Goal: Information Seeking & Learning: Learn about a topic

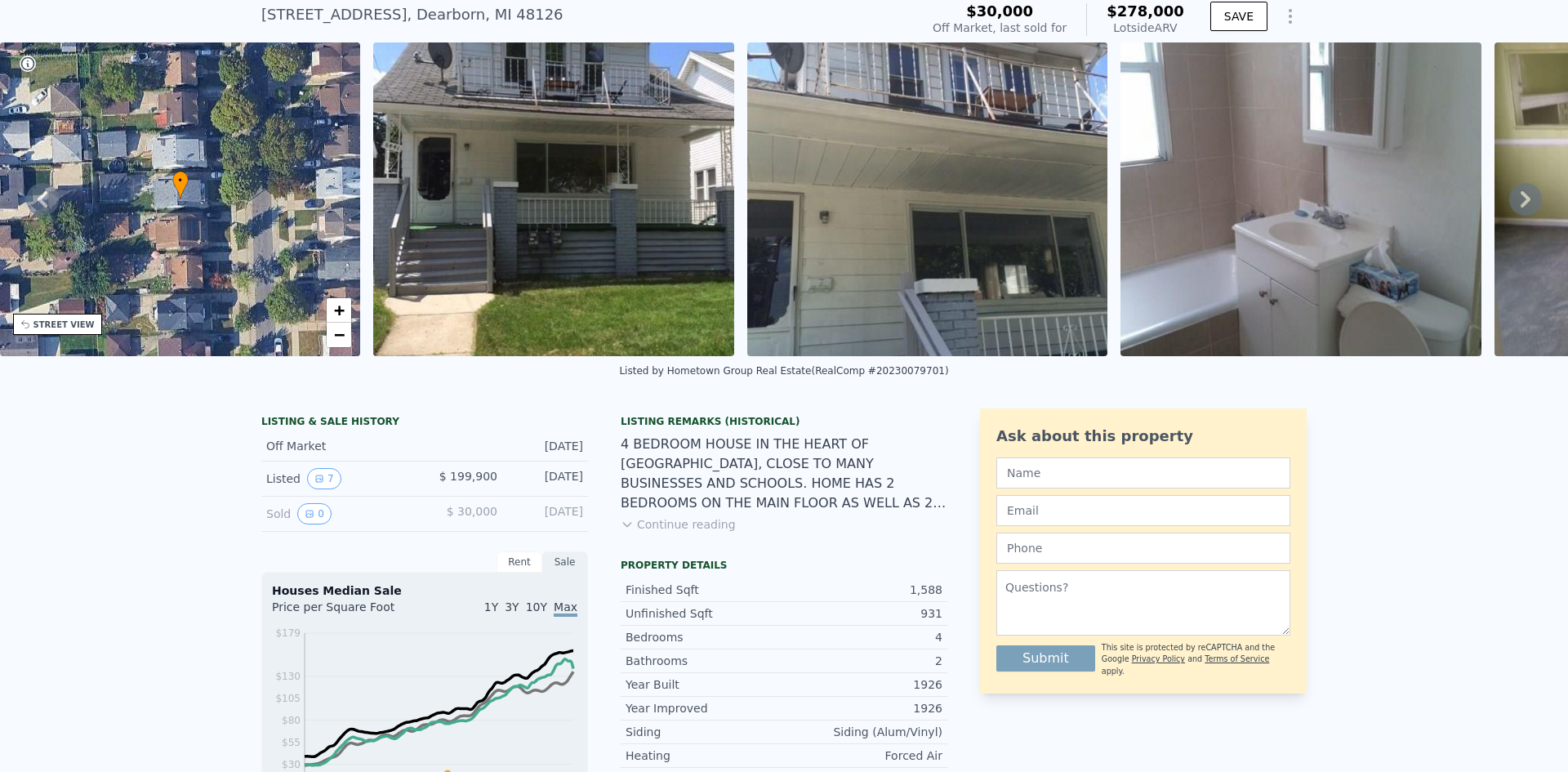
scroll to position [76, 0]
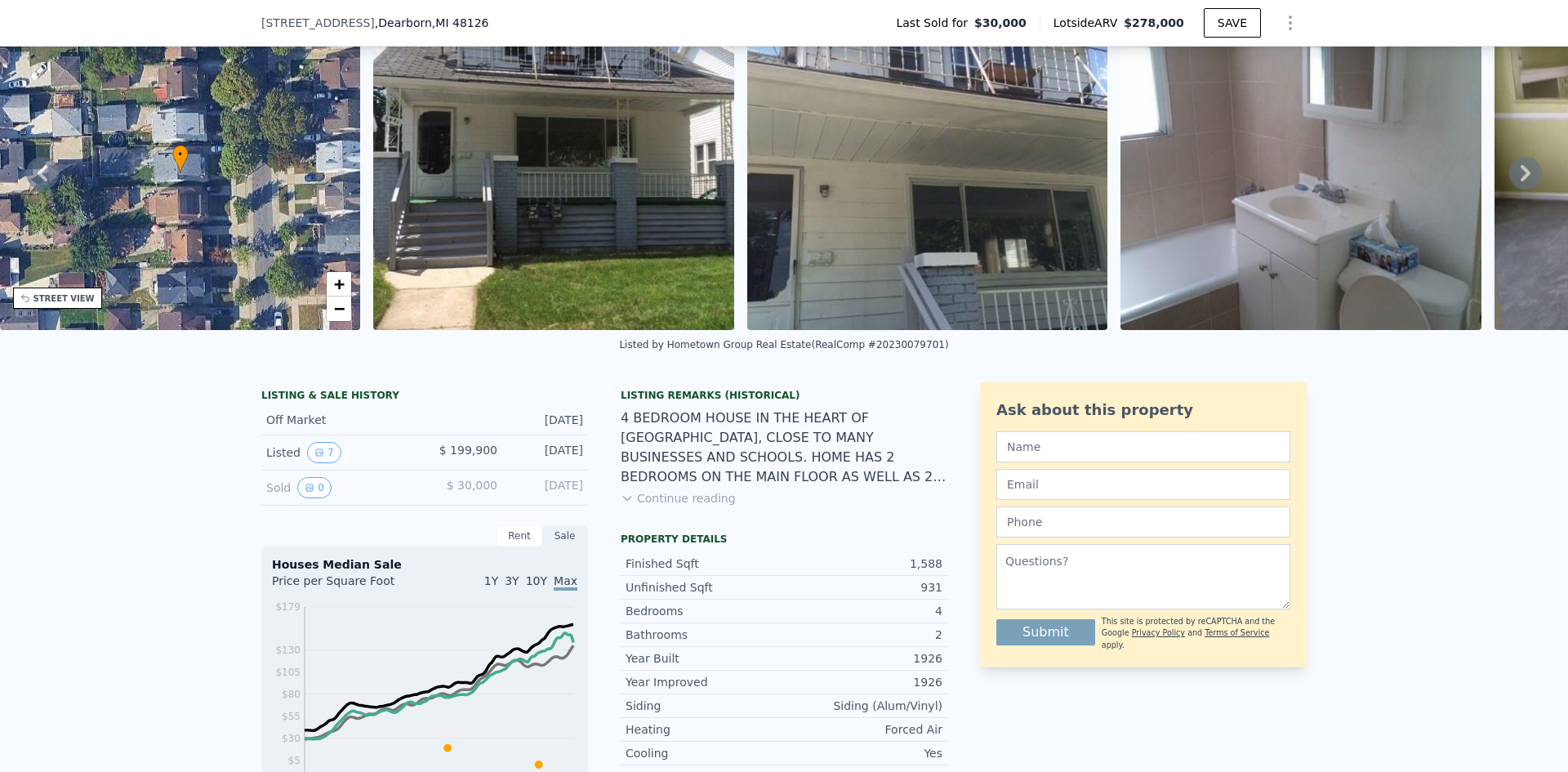
click at [623, 500] on icon at bounding box center [626, 498] width 7 height 4
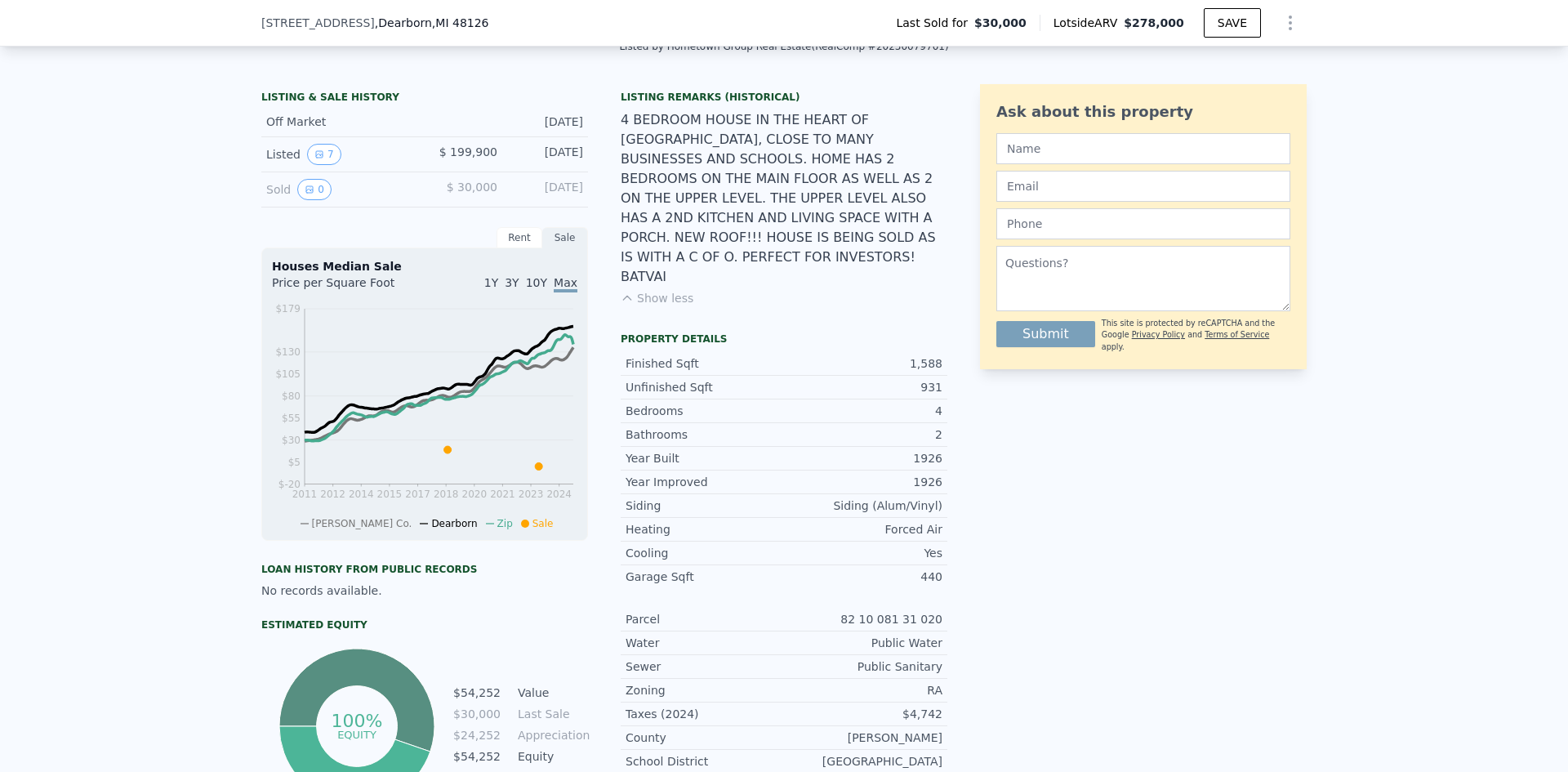
scroll to position [403, 0]
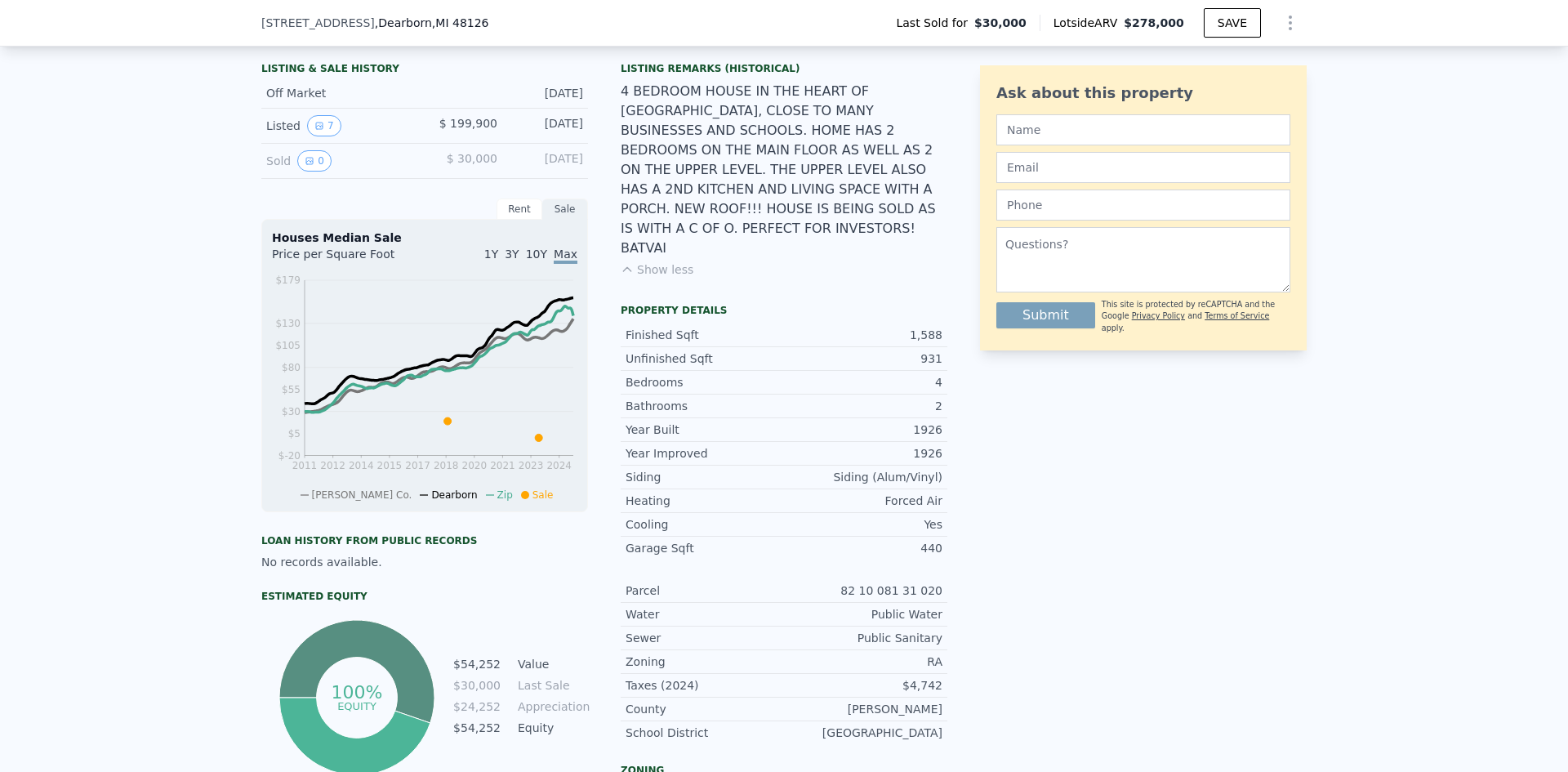
click at [958, 421] on div "LISTING & SALE HISTORY Off Market [DATE] Listed 7 $ 199,900 [DATE] Sold 0 $ 30,…" at bounding box center [784, 567] width 1045 height 1023
click at [960, 424] on div "LISTING & SALE HISTORY Off Market [DATE] Listed 7 $ 199,900 [DATE] Sold 0 $ 30,…" at bounding box center [784, 567] width 1045 height 1023
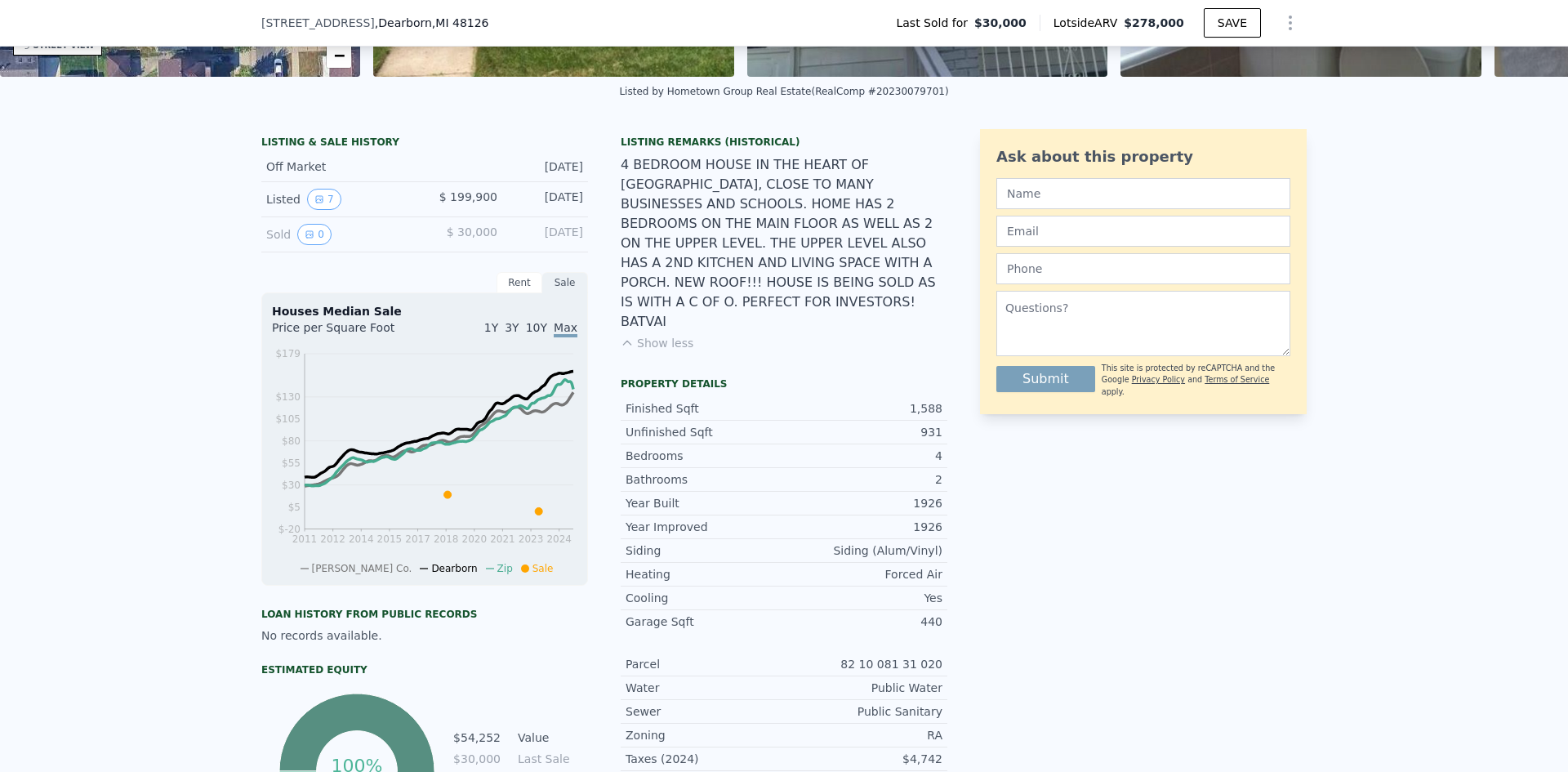
scroll to position [0, 0]
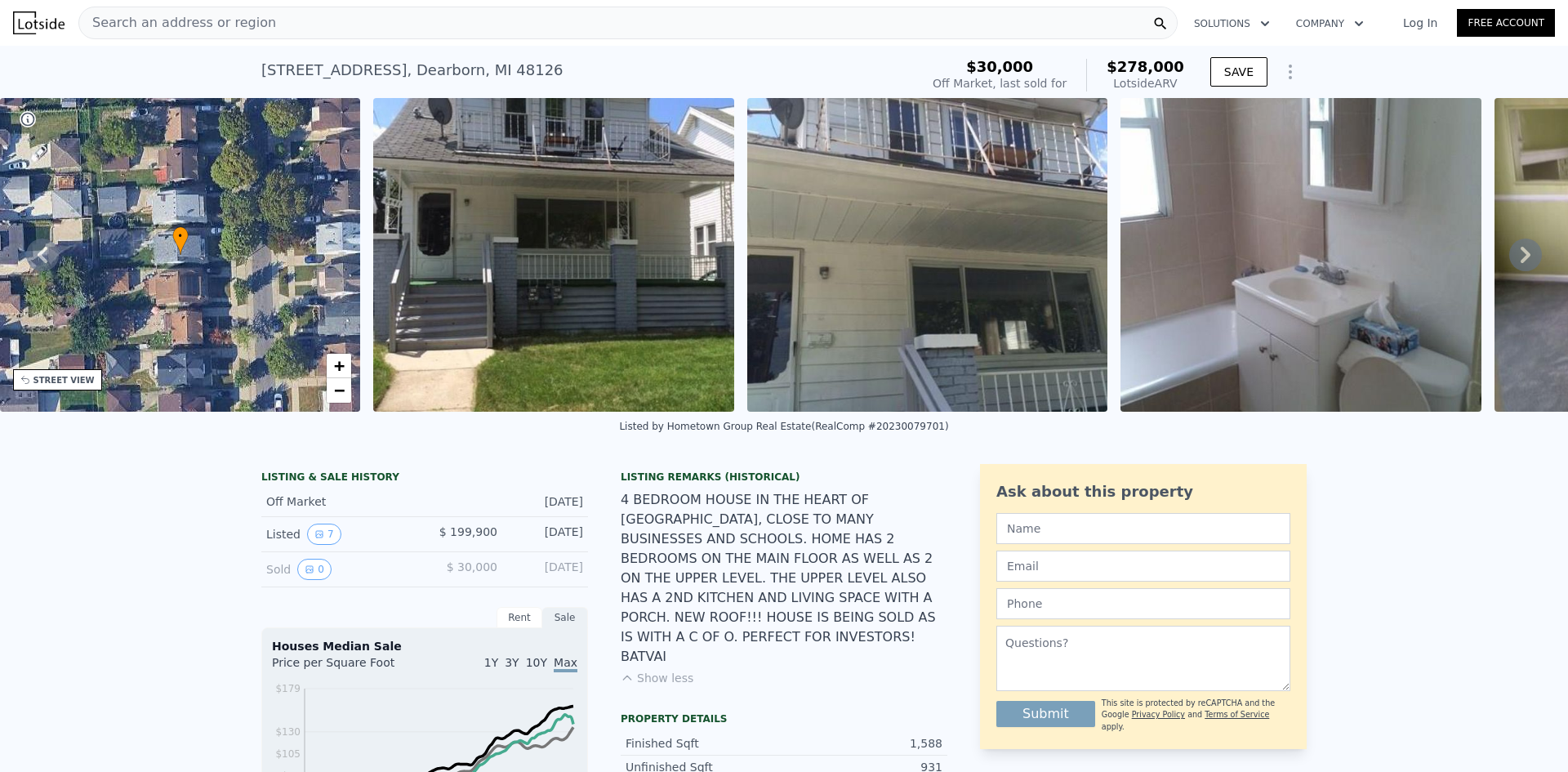
drag, startPoint x: 642, startPoint y: 440, endPoint x: 921, endPoint y: 434, distance: 279.1
click at [920, 433] on div "Listed by Hometown Group Real Estate (RealComp #20230079701)" at bounding box center [784, 431] width 1568 height 39
click at [924, 435] on div "Listed by Hometown Group Real Estate (RealComp #20230079701)" at bounding box center [784, 431] width 1568 height 39
drag, startPoint x: 901, startPoint y: 443, endPoint x: 646, endPoint y: 444, distance: 255.0
click at [646, 444] on div "Listed by Hometown Group Real Estate (RealComp #20230079701)" at bounding box center [784, 431] width 1568 height 39
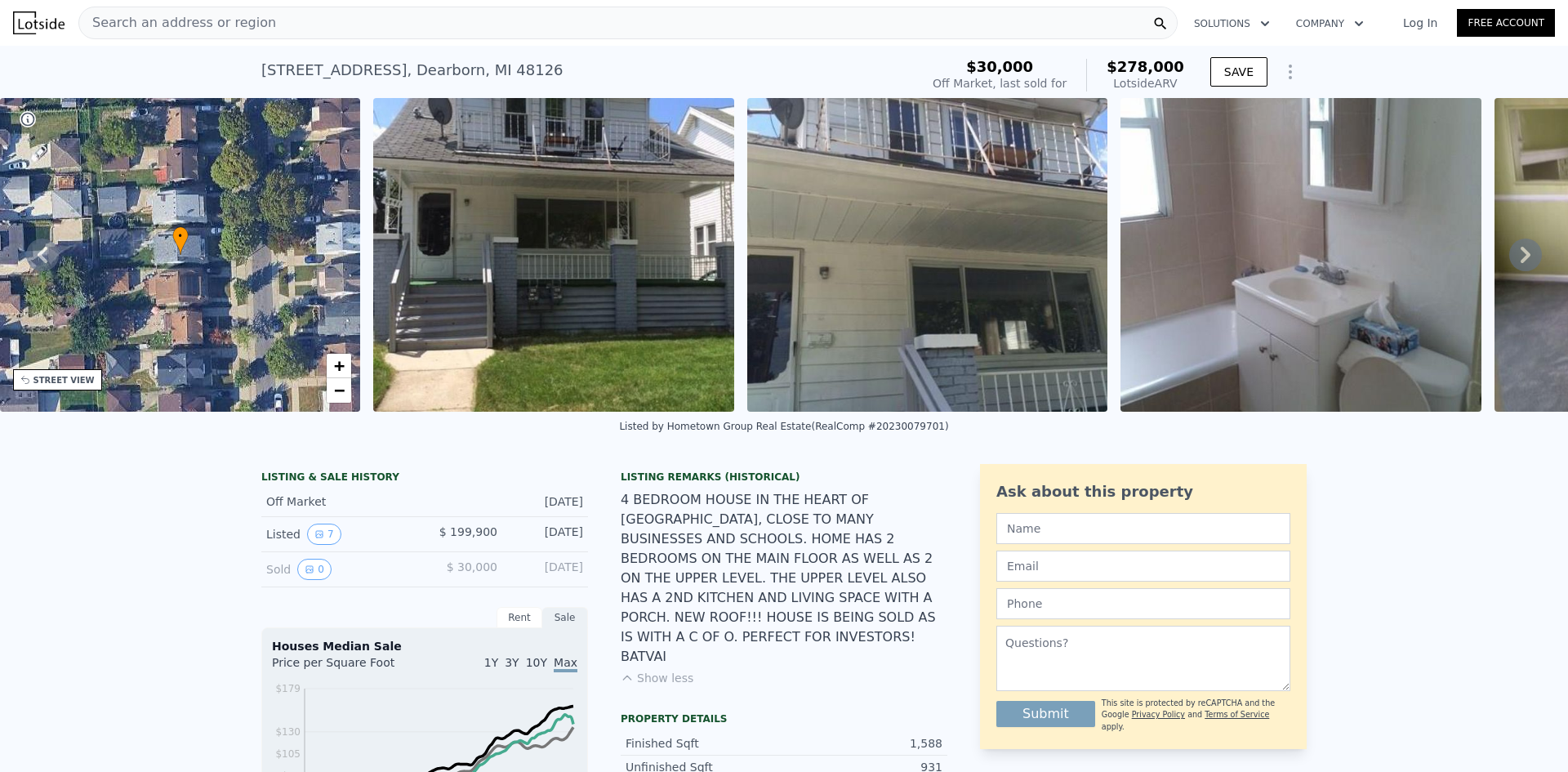
click at [642, 432] on div "Listed by Hometown Group Real Estate (RealComp #20230079701)" at bounding box center [783, 426] width 329 height 11
click at [648, 670] on button "Show less" at bounding box center [657, 678] width 72 height 17
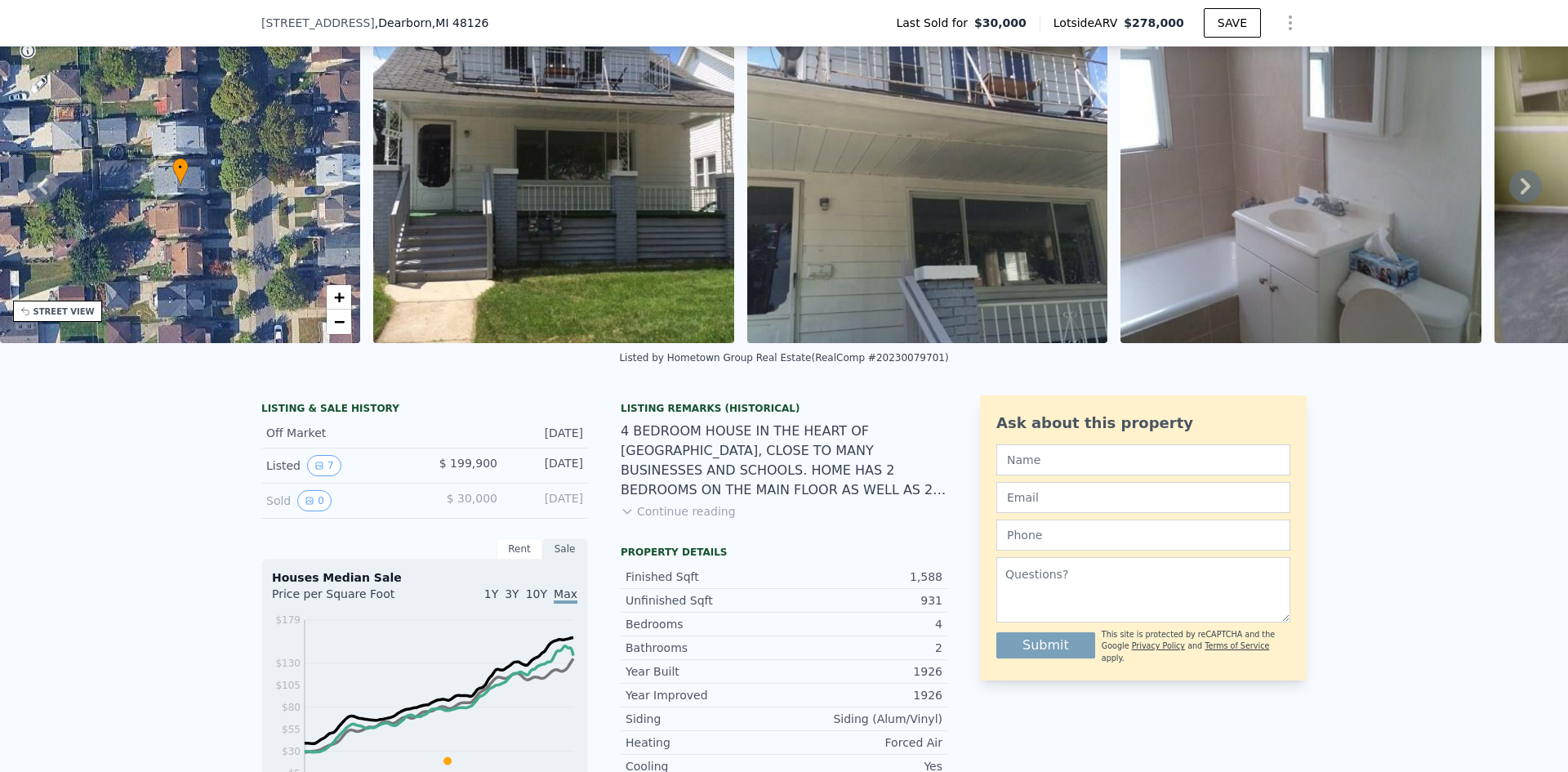
scroll to position [158, 0]
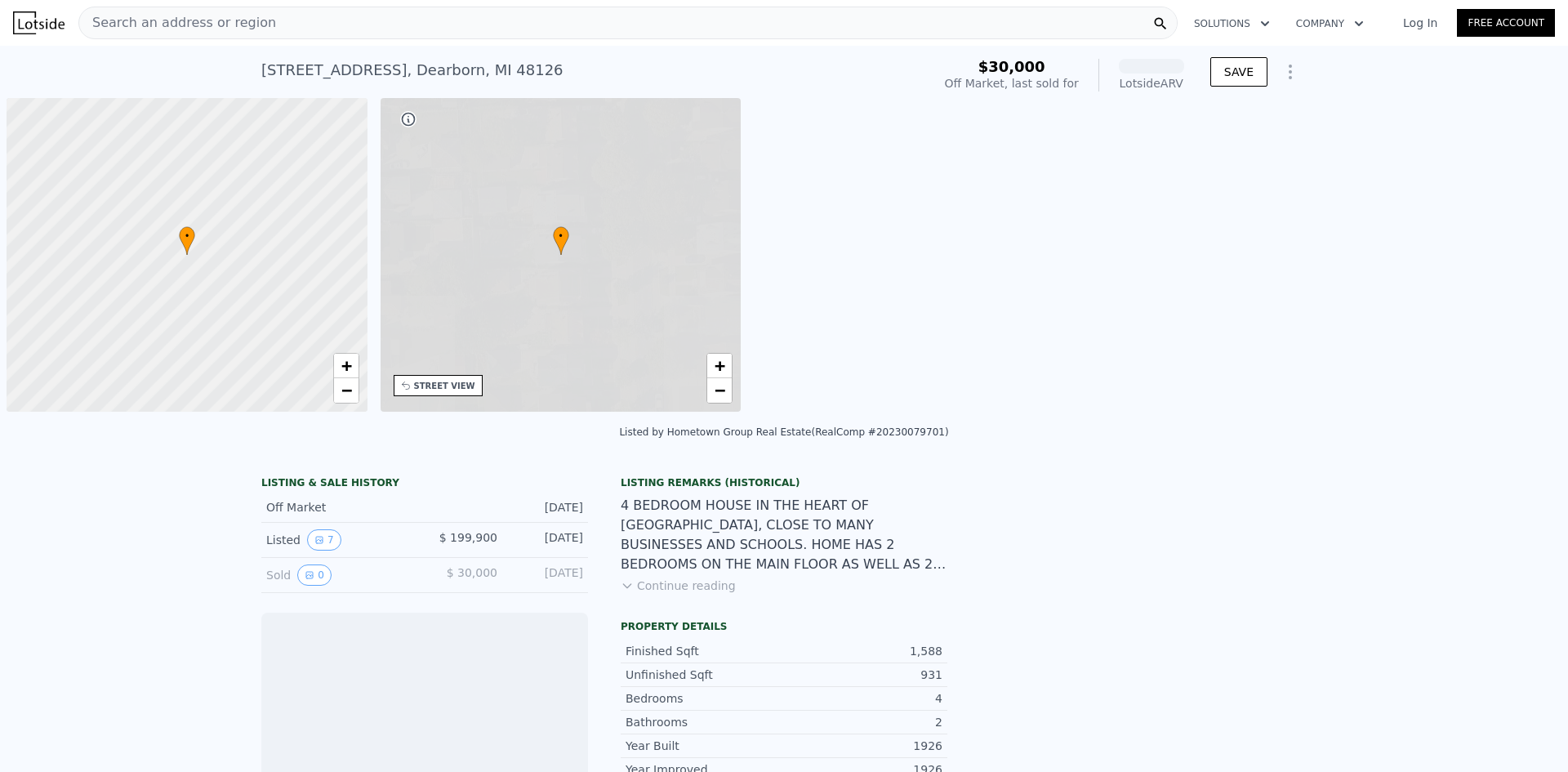
scroll to position [0, 6]
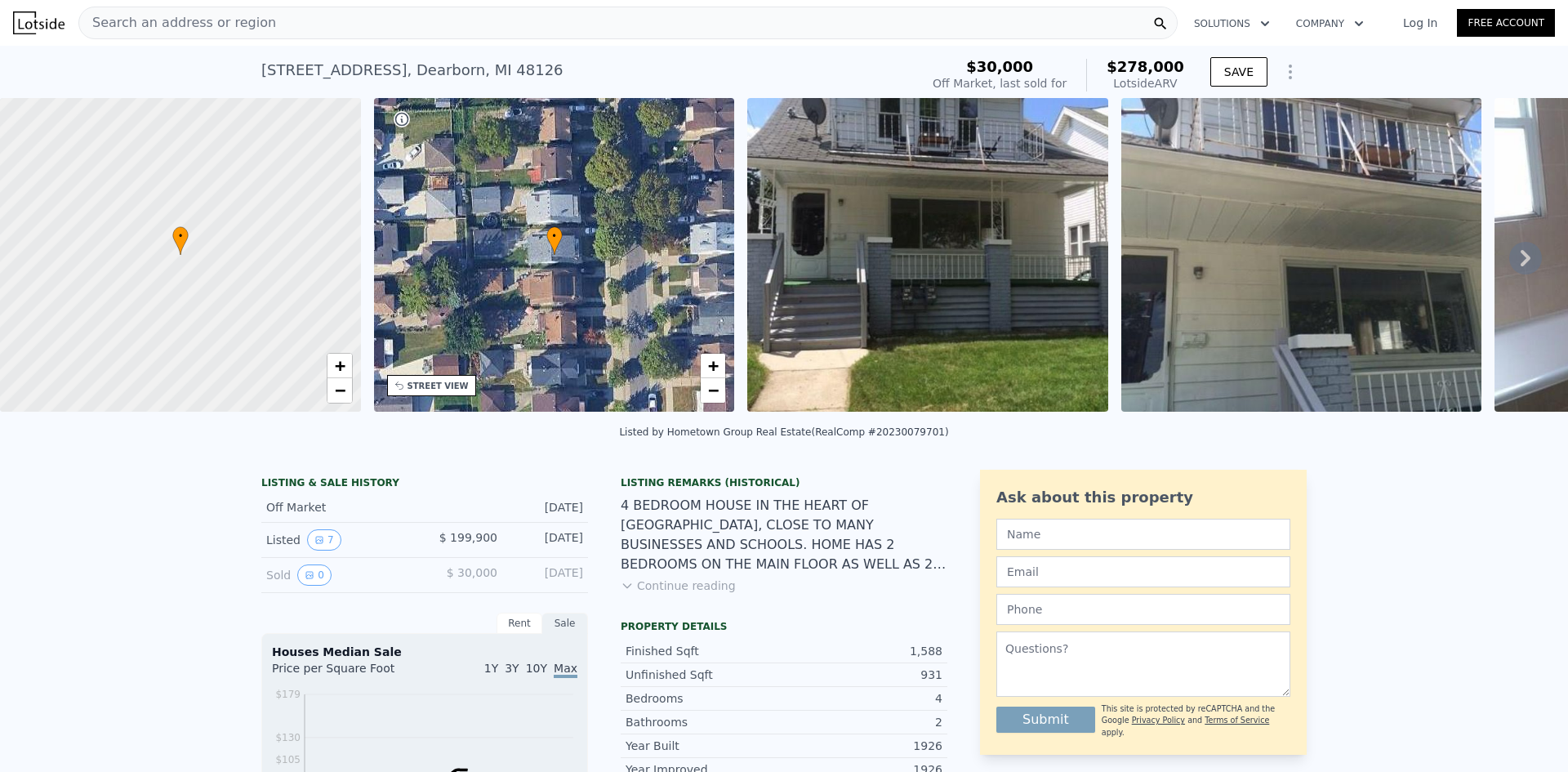
click at [663, 594] on button "Continue reading" at bounding box center [678, 585] width 115 height 17
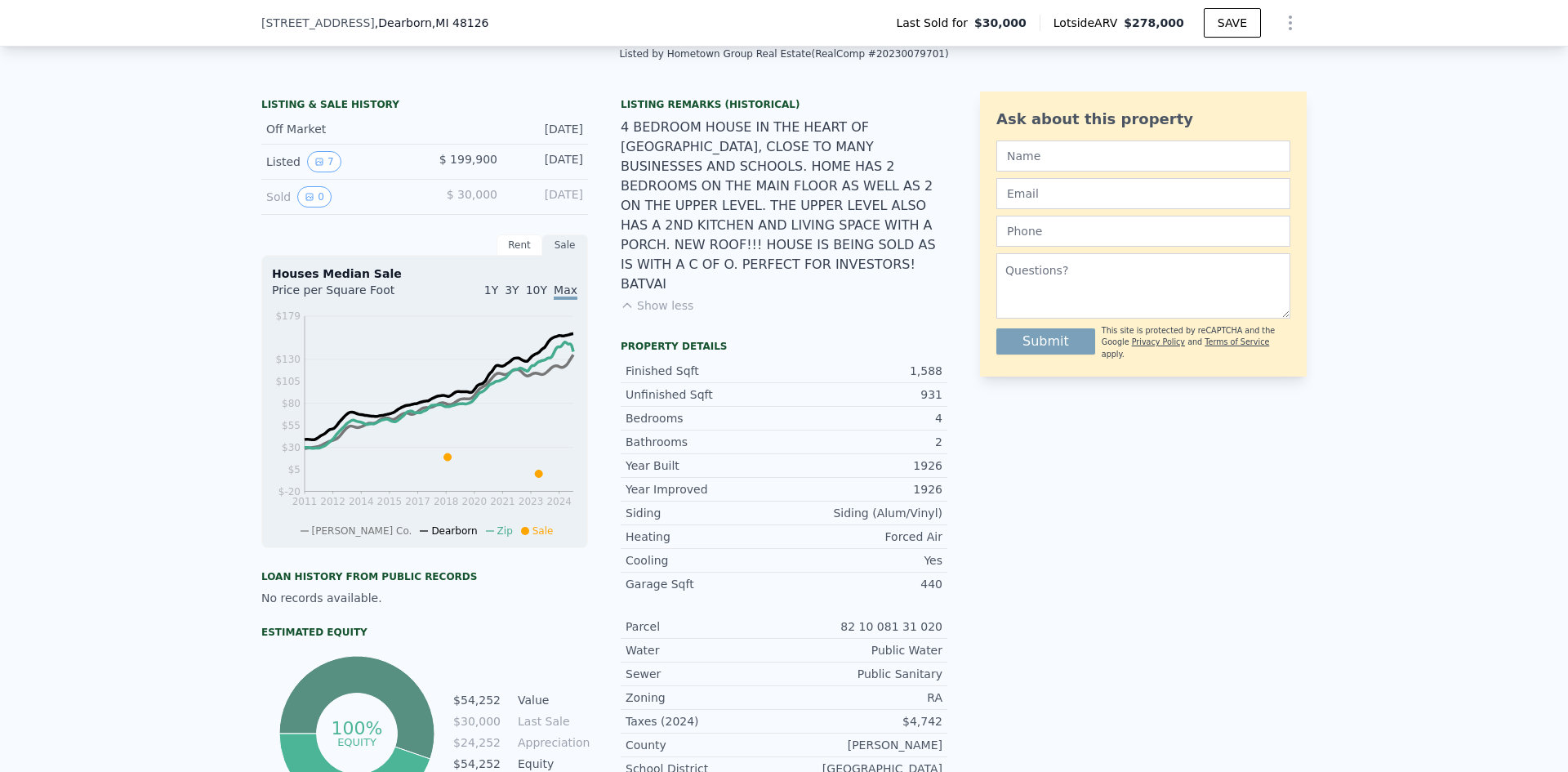
scroll to position [484, 0]
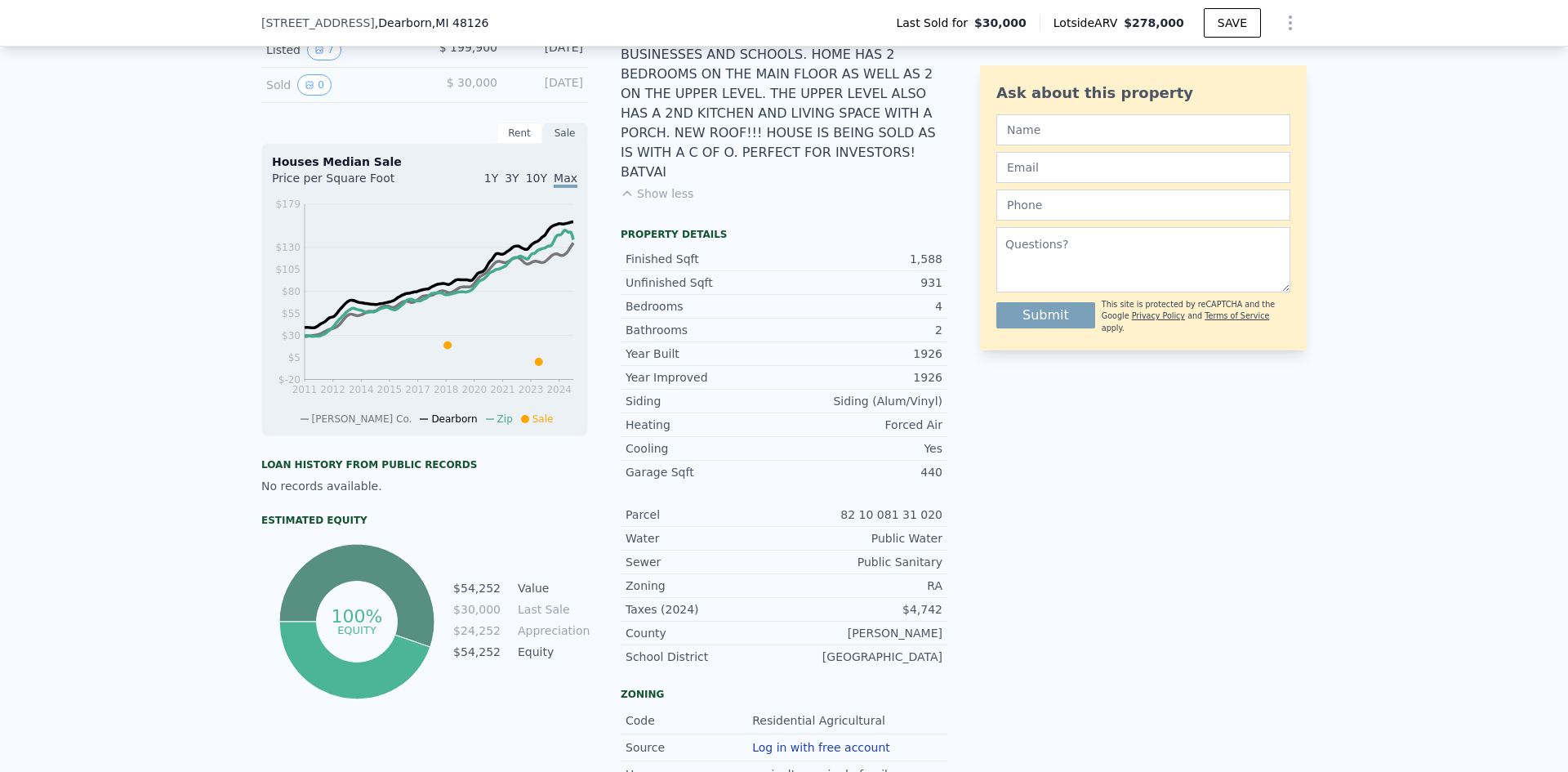
click at [981, 481] on div "Ask about this property Submit This site is protected by reCAPTCHA and the Goog…" at bounding box center [1143, 491] width 327 height 1023
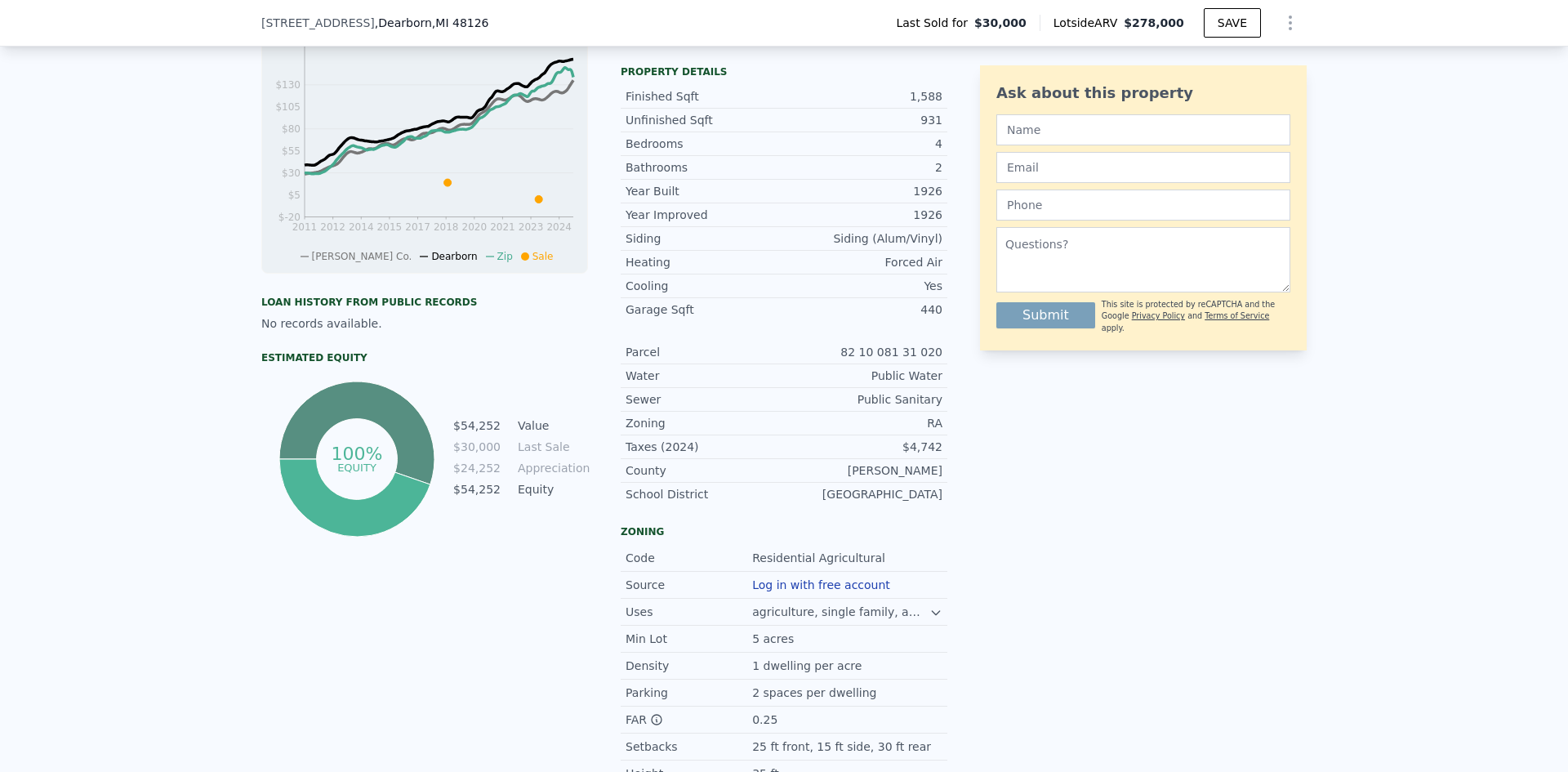
scroll to position [648, 0]
click at [964, 479] on div "LISTING & SALE HISTORY Off Market [DATE] Listed 7 $ 199,900 [DATE] Sold 0 $ 30,…" at bounding box center [784, 328] width 1045 height 1023
click at [980, 444] on div "Ask about this property Submit This site is protected by reCAPTCHA and the Goog…" at bounding box center [1143, 328] width 327 height 1023
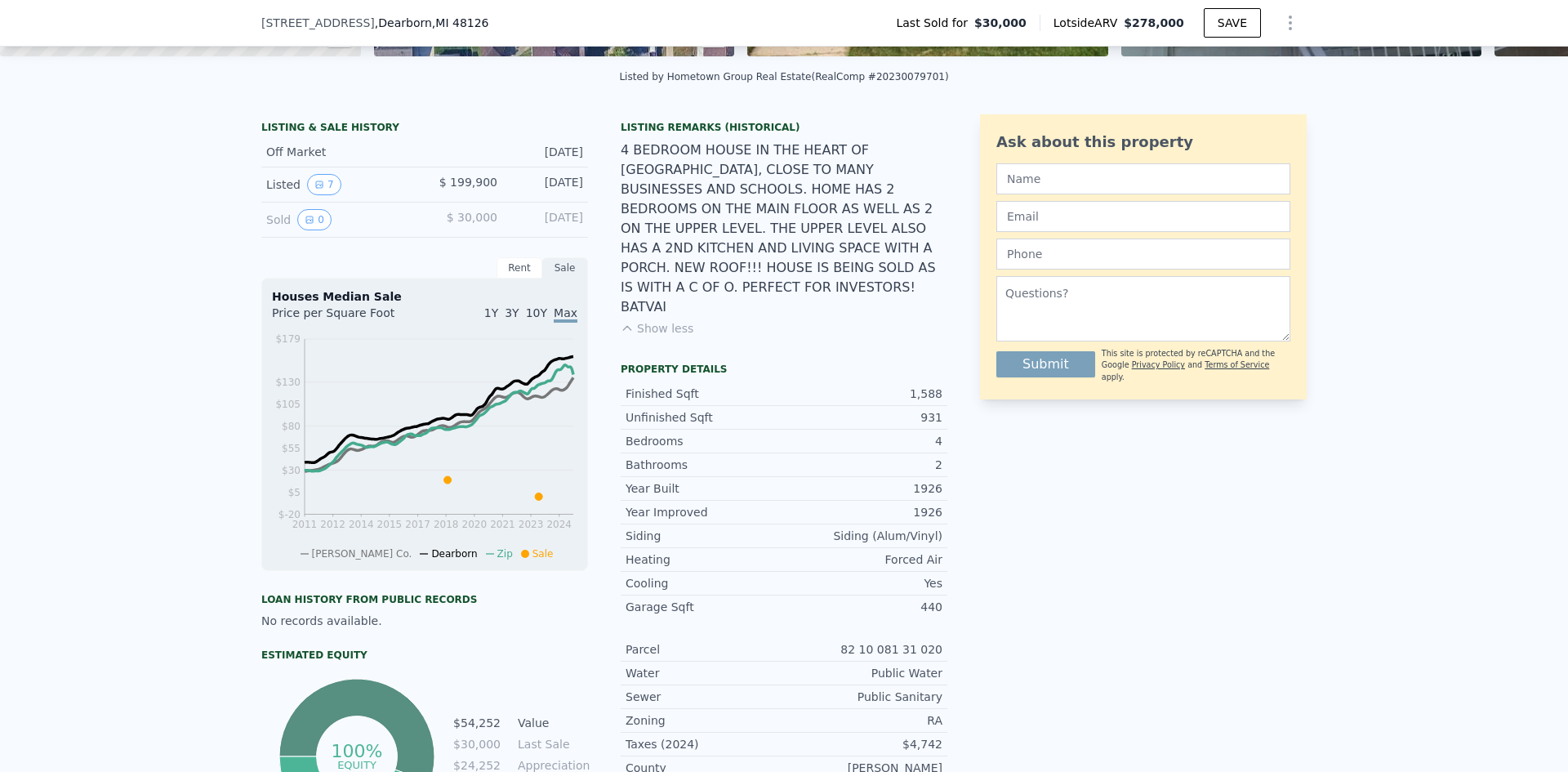
scroll to position [321, 0]
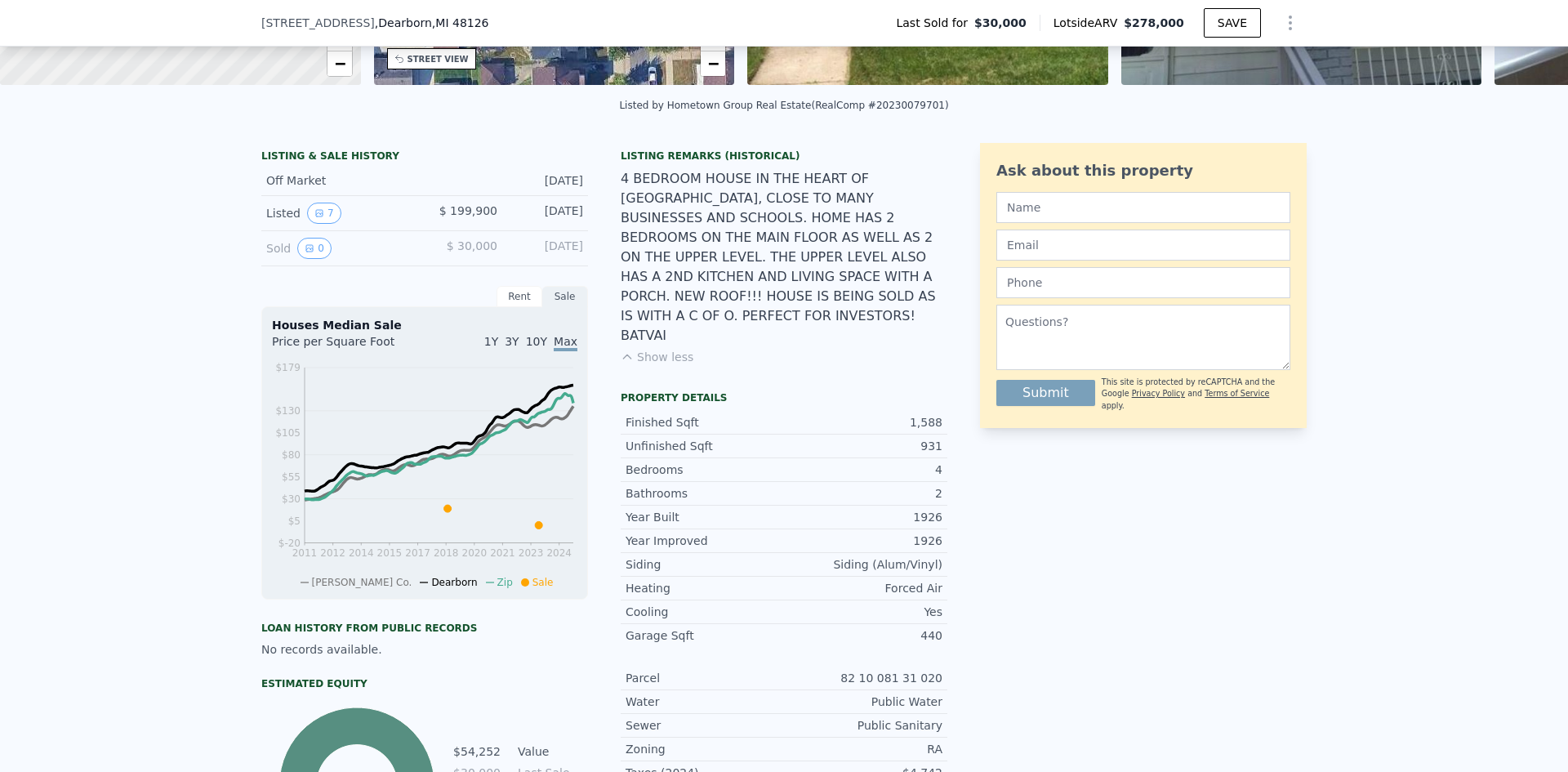
click at [957, 349] on div "LISTING & SALE HISTORY Off Market [DATE] Listed 7 $ 199,900 [DATE] Sold 0 $ 30,…" at bounding box center [784, 654] width 1045 height 1023
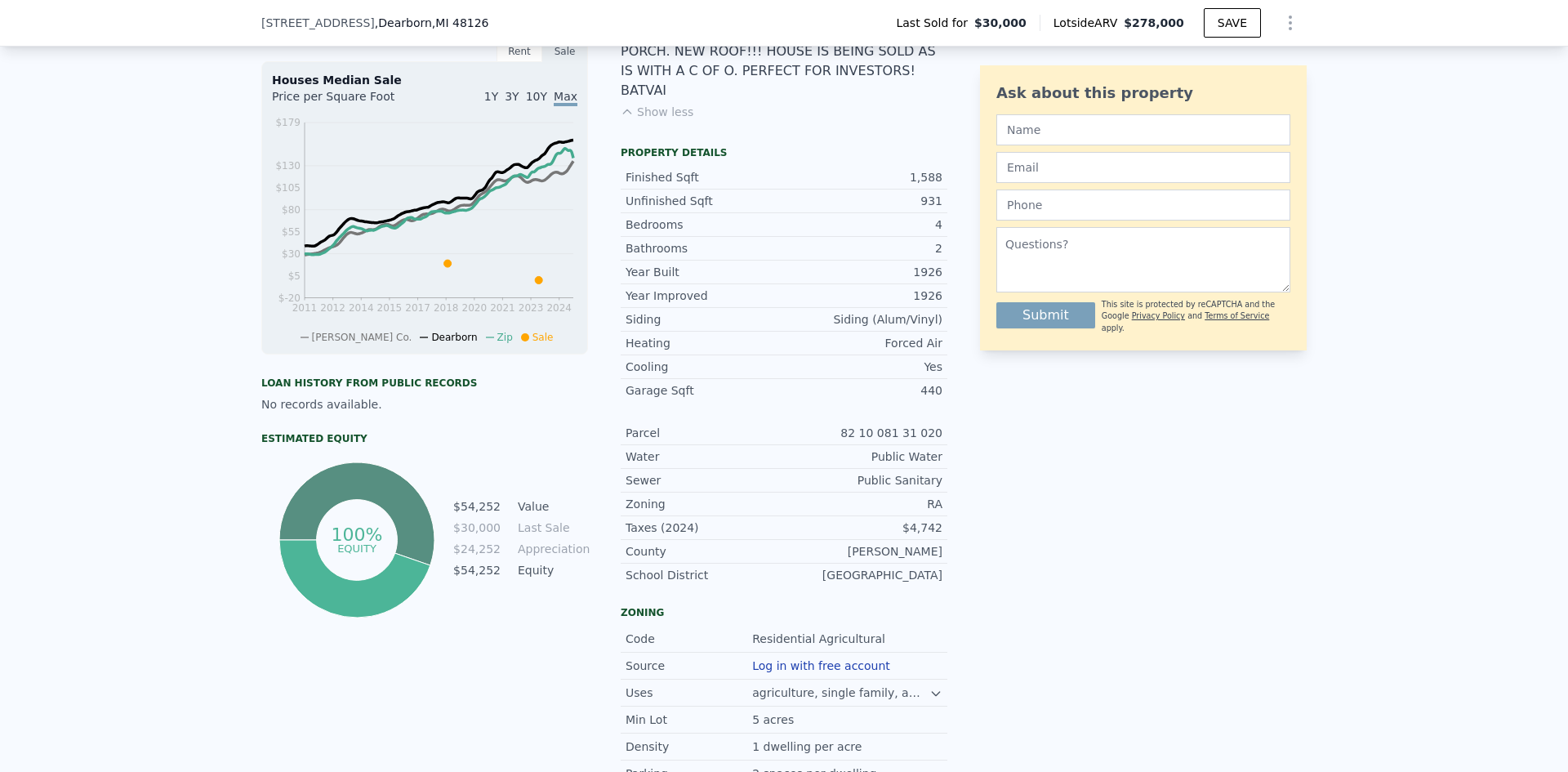
scroll to position [648, 0]
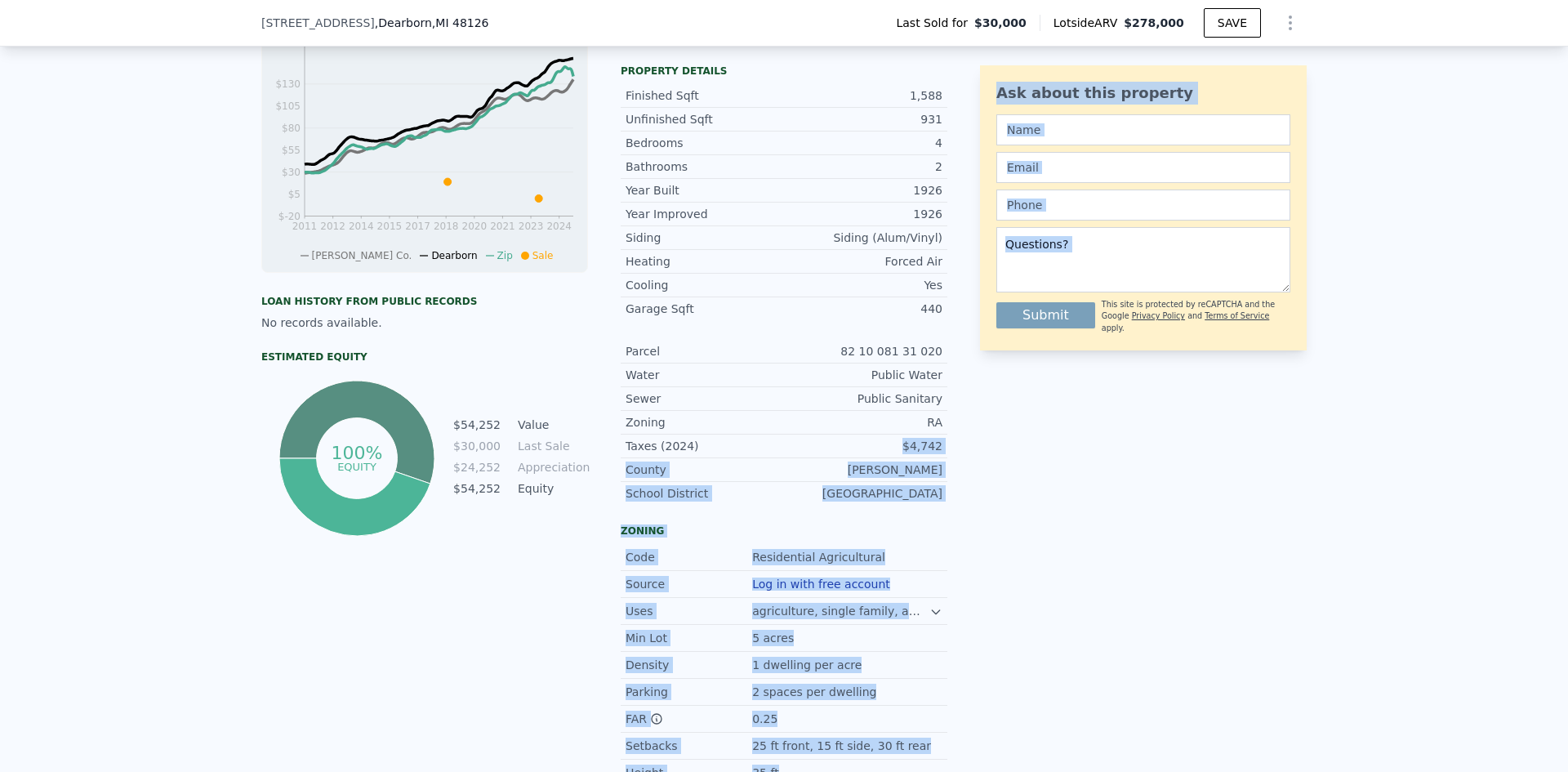
drag, startPoint x: 906, startPoint y: 418, endPoint x: 965, endPoint y: 418, distance: 59.0
click at [965, 418] on div "LISTING & SALE HISTORY Off Market [DATE] Listed 7 $ 199,900 [DATE] Sold 0 $ 30,…" at bounding box center [784, 328] width 1045 height 1023
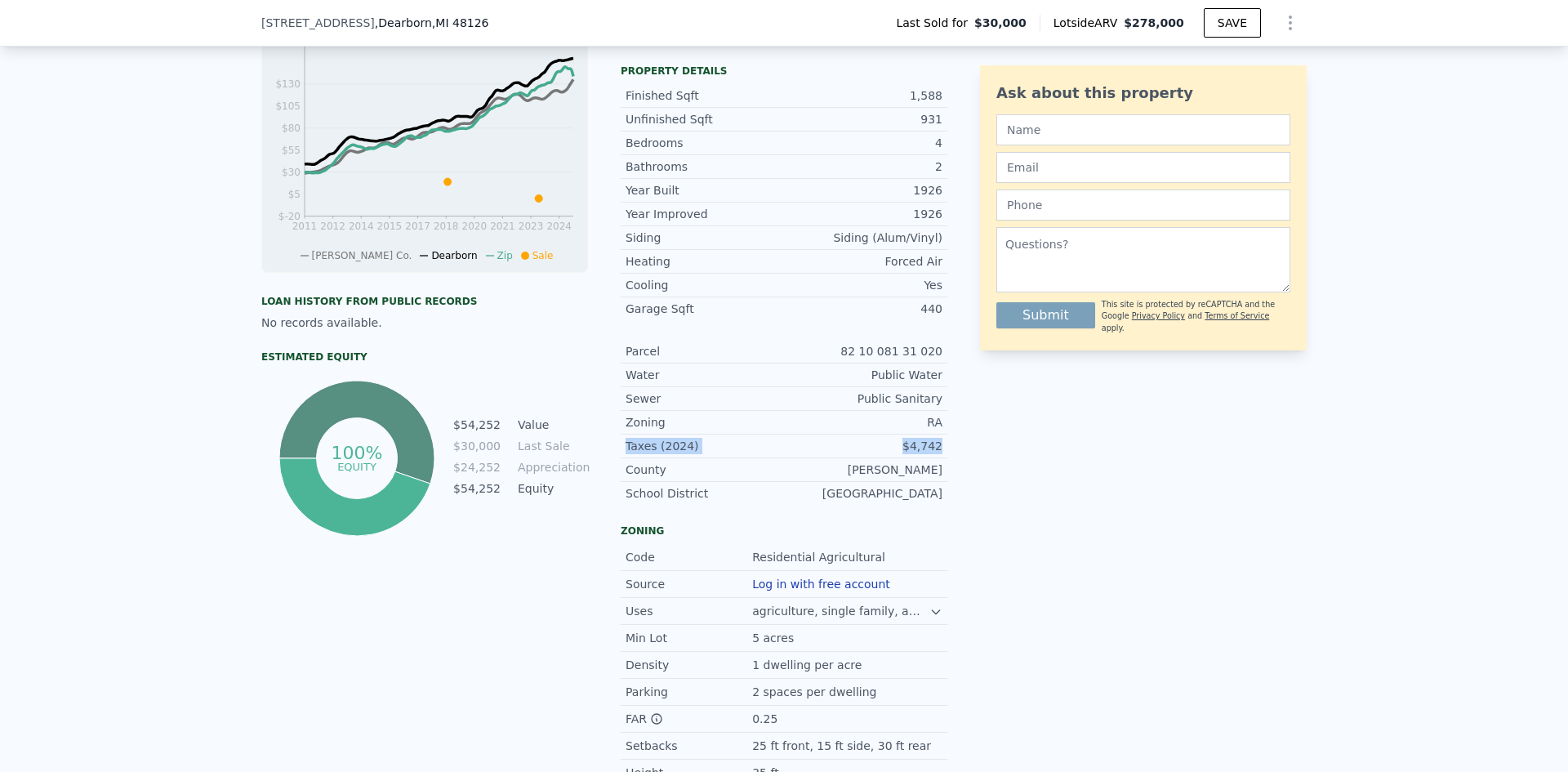
drag, startPoint x: 619, startPoint y: 418, endPoint x: 945, endPoint y: 412, distance: 326.1
click at [945, 412] on div "LISTING & SALE HISTORY Off Market [DATE] Listed 7 $ 199,900 [DATE] Sold 0 $ 30,…" at bounding box center [784, 328] width 1045 height 1023
click at [951, 412] on div "LISTING & SALE HISTORY Off Market [DATE] Listed 7 $ 199,900 [DATE] Sold 0 $ 30,…" at bounding box center [784, 328] width 1045 height 1023
drag, startPoint x: 933, startPoint y: 417, endPoint x: 903, endPoint y: 417, distance: 30.0
click at [903, 438] on div "$4,742" at bounding box center [863, 446] width 159 height 17
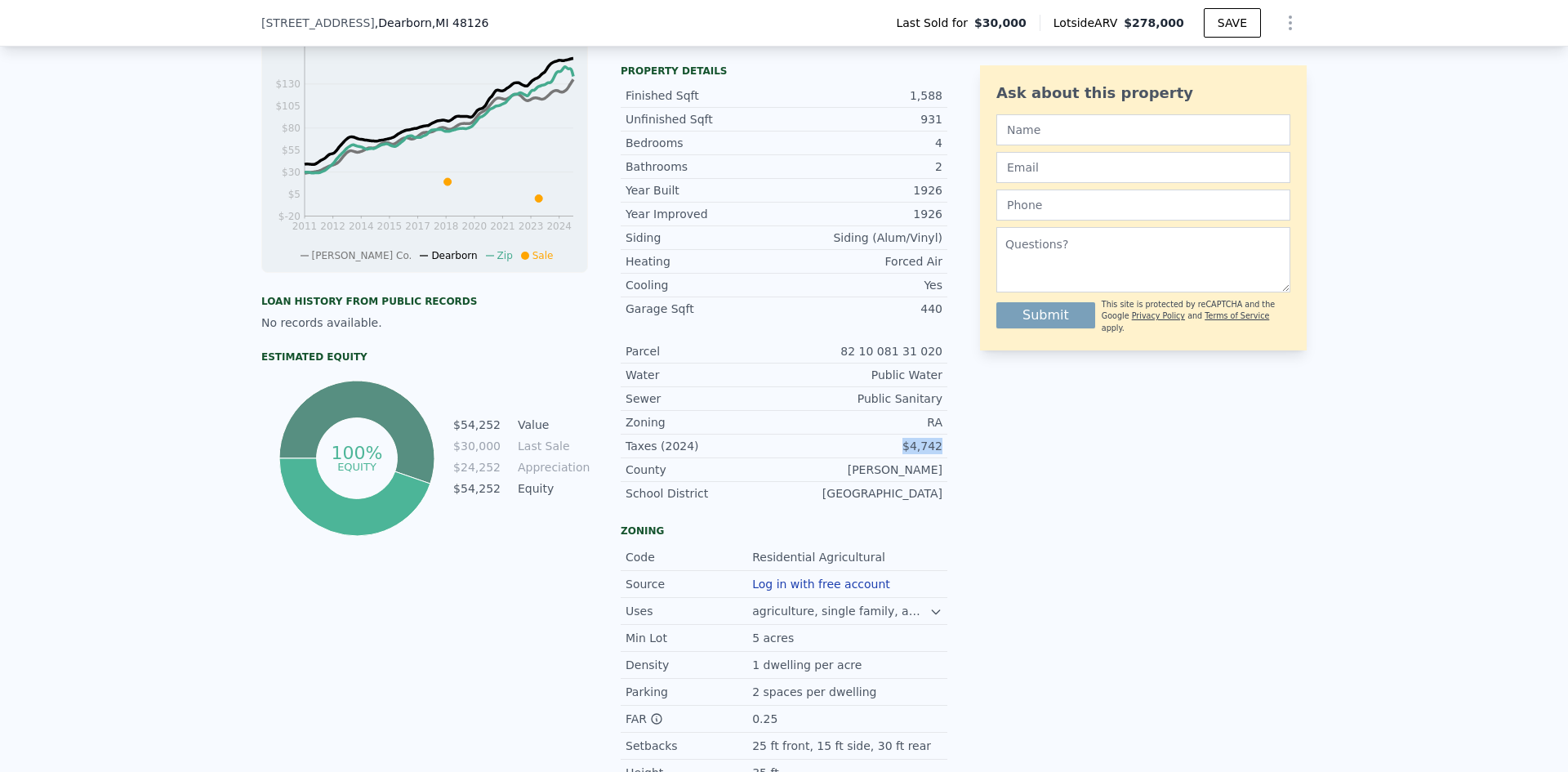
click at [901, 438] on div "$4,742" at bounding box center [863, 446] width 159 height 17
